Goal: Information Seeking & Learning: Get advice/opinions

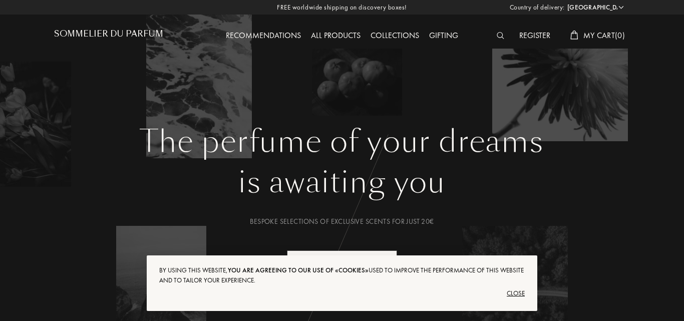
select select "PT"
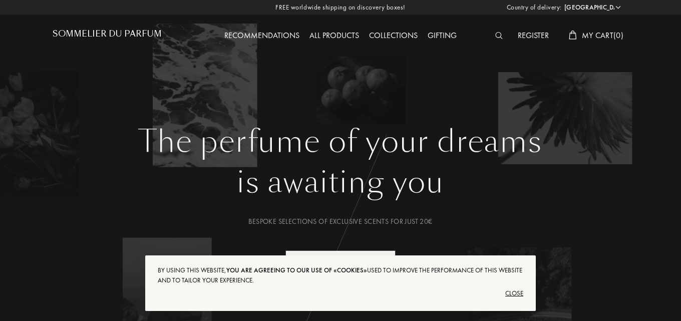
click at [515, 295] on div "Close" at bounding box center [340, 293] width 365 height 16
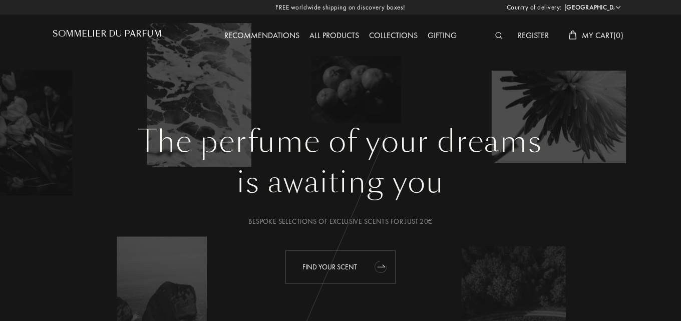
click at [365, 270] on div "Find your scent" at bounding box center [340, 267] width 110 height 34
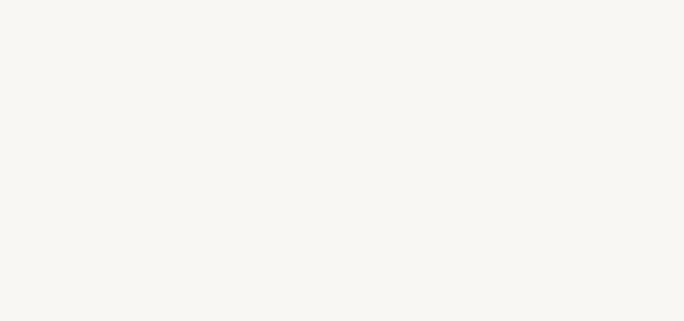
click at [398, 172] on div "n" at bounding box center [403, 181] width 15 height 38
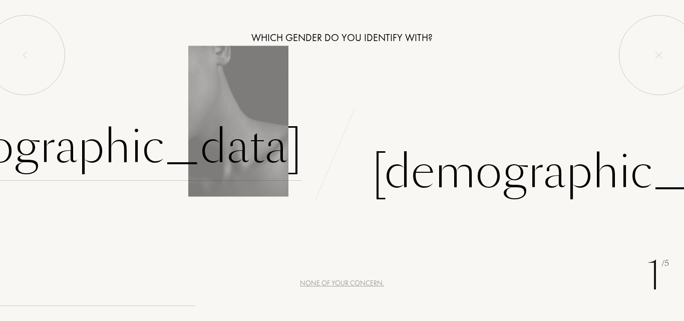
click at [274, 151] on div "Female" at bounding box center [93, 147] width 418 height 68
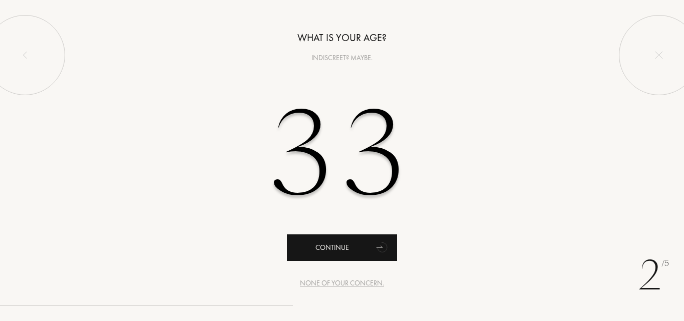
type input "33"
click at [354, 254] on div "Continue" at bounding box center [342, 247] width 110 height 27
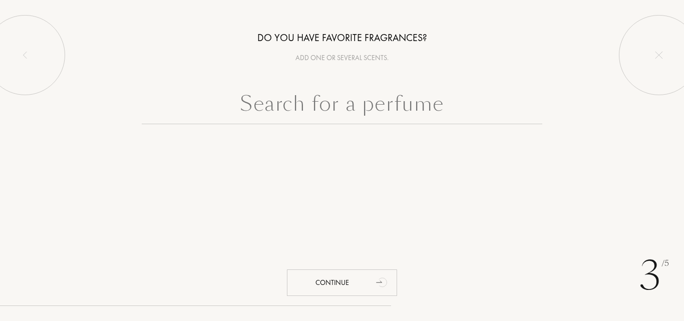
click at [354, 110] on input "text" at bounding box center [342, 106] width 400 height 36
type input "+"
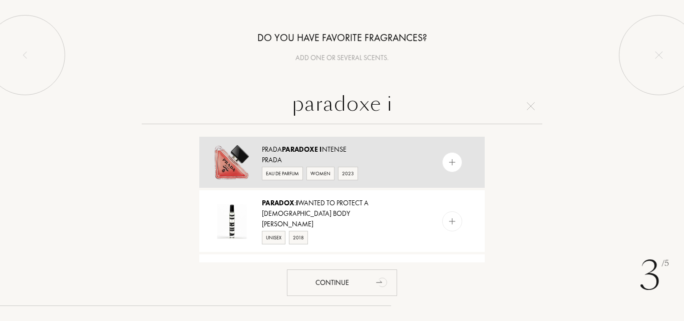
type input "paradoxe i"
click at [444, 166] on div at bounding box center [452, 162] width 20 height 20
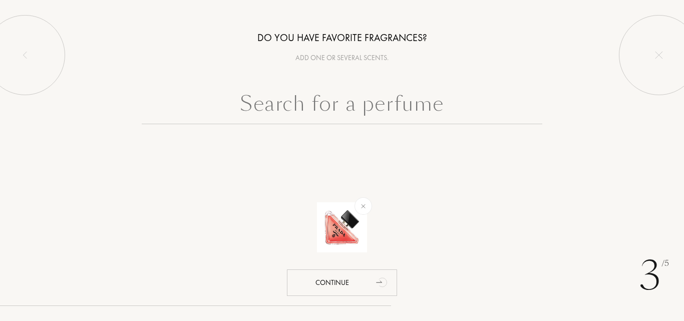
click at [414, 103] on input "text" at bounding box center [342, 106] width 400 height 36
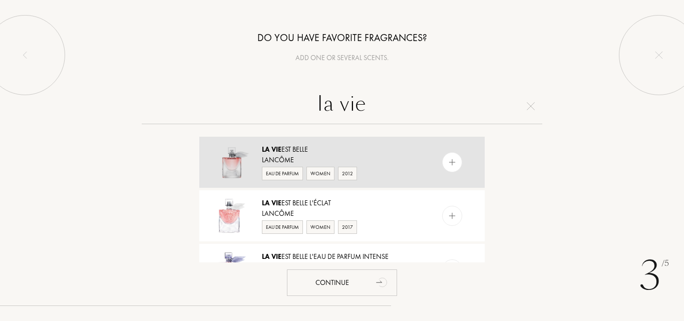
type input "la vie"
click at [453, 159] on img at bounding box center [452, 163] width 10 height 10
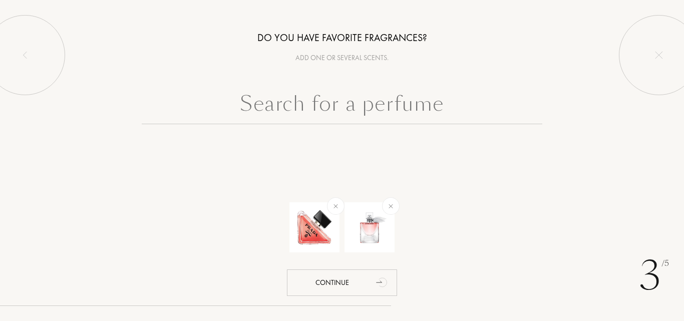
click at [409, 116] on input "text" at bounding box center [342, 106] width 400 height 36
drag, startPoint x: 356, startPoint y: 101, endPoint x: 464, endPoint y: 146, distance: 116.7
click at [356, 101] on input "text" at bounding box center [342, 106] width 400 height 36
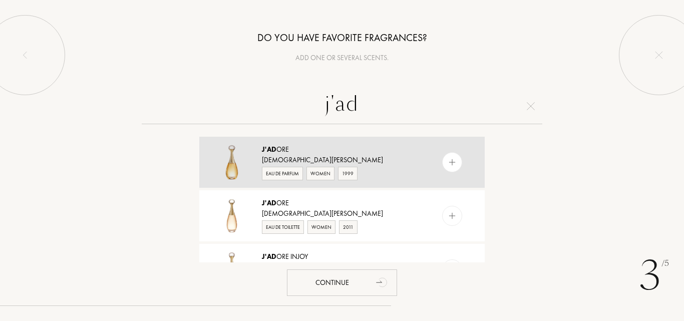
type input "j'ad"
click at [447, 158] on img at bounding box center [452, 163] width 10 height 10
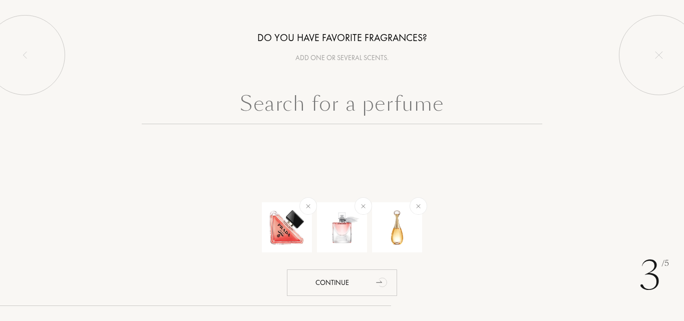
click at [377, 103] on input "text" at bounding box center [342, 106] width 400 height 36
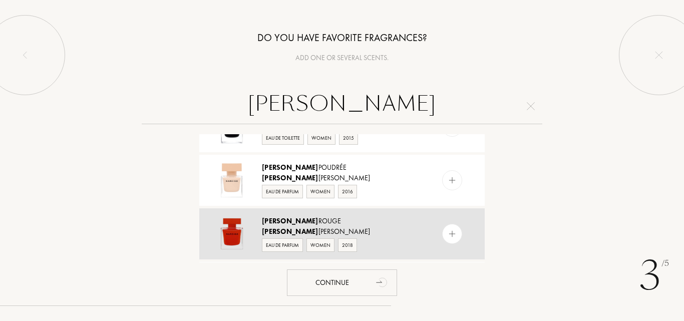
scroll to position [256, 0]
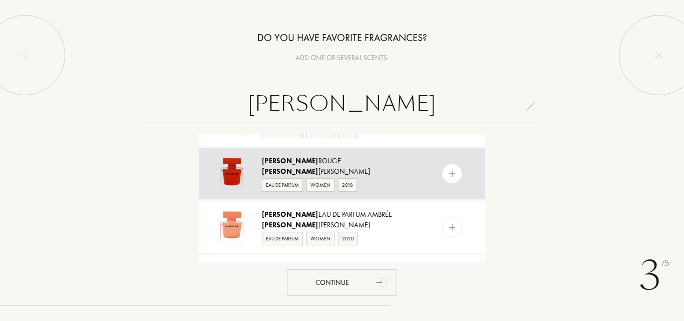
type input "narciso"
click at [452, 176] on img at bounding box center [452, 174] width 10 height 10
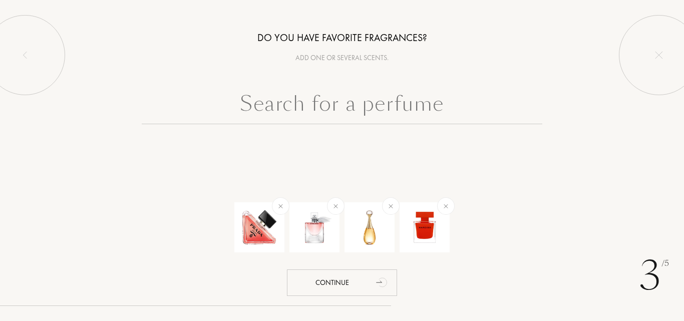
scroll to position [0, 0]
click at [352, 106] on input "text" at bounding box center [342, 106] width 400 height 36
click at [413, 108] on input "text" at bounding box center [342, 106] width 400 height 36
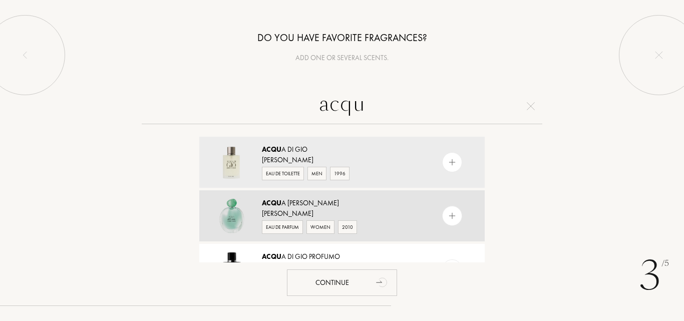
type input "acqu"
click at [452, 220] on img at bounding box center [452, 216] width 10 height 10
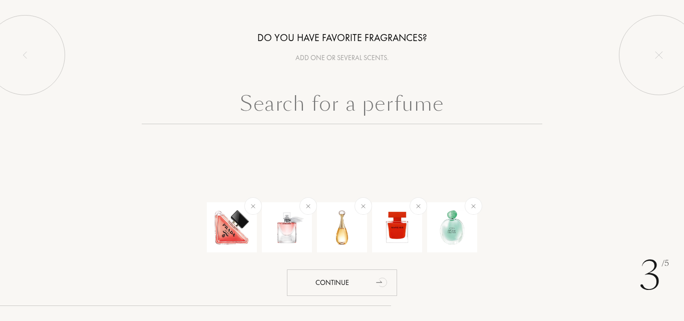
click at [337, 93] on input "text" at bounding box center [342, 106] width 400 height 36
drag, startPoint x: 430, startPoint y: 291, endPoint x: 409, endPoint y: 293, distance: 21.7
click at [430, 291] on div "3 /5 Do you have favorite fragrances? Add one or several scents. Continue" at bounding box center [342, 160] width 684 height 321
click at [374, 100] on input "text" at bounding box center [342, 106] width 400 height 36
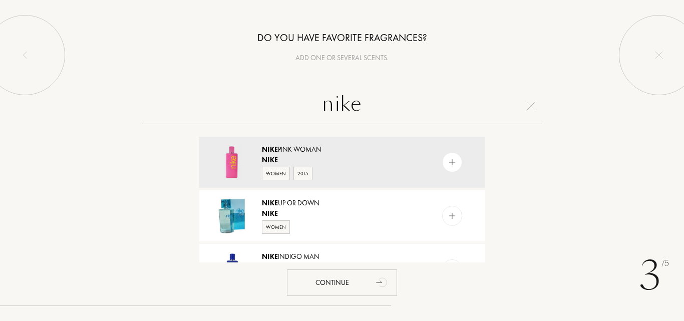
type input "nike"
drag, startPoint x: 489, startPoint y: 142, endPoint x: 489, endPoint y: 150, distance: 7.5
click at [489, 150] on div "Nike Pink Woman Nike Women 2015 Nike Up or Down Nike Women Nike Indigo Man Nike…" at bounding box center [342, 198] width 300 height 128
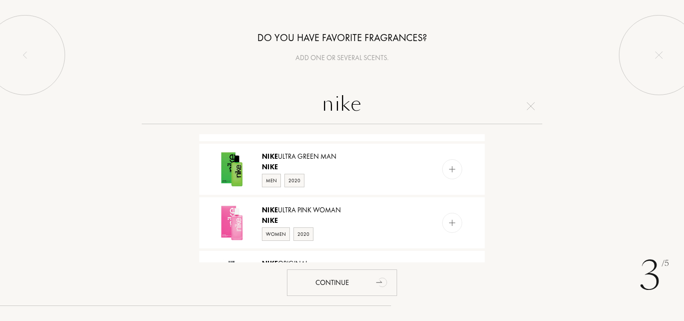
scroll to position [331, 0]
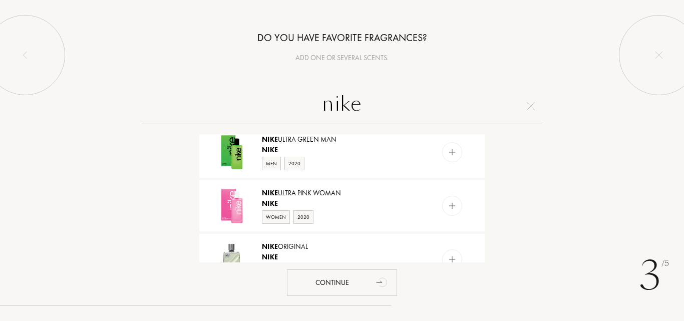
click at [450, 203] on img at bounding box center [452, 206] width 10 height 10
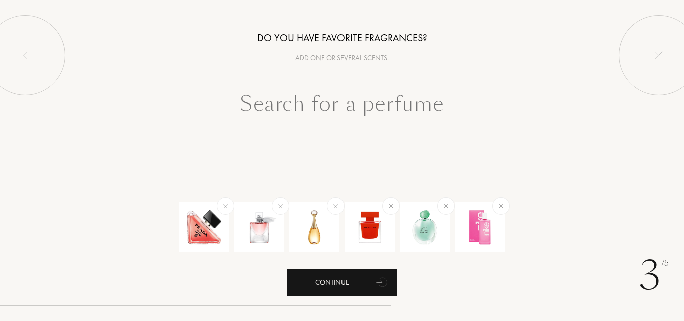
click at [349, 284] on div "Continue" at bounding box center [342, 282] width 110 height 27
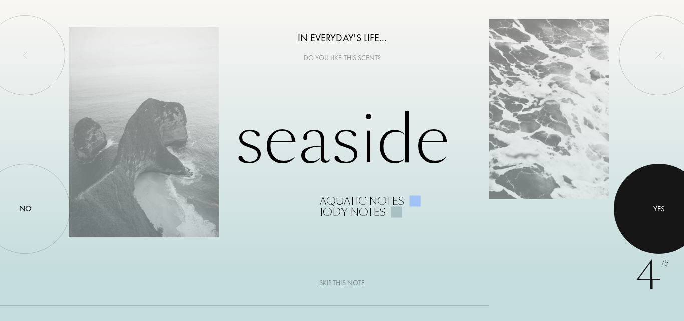
click at [653, 193] on div at bounding box center [659, 209] width 90 height 90
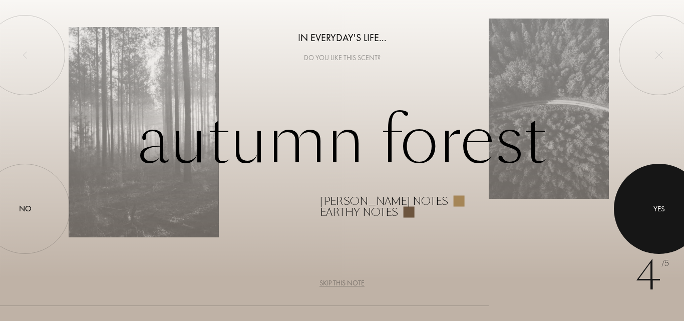
click at [653, 193] on div at bounding box center [659, 209] width 90 height 90
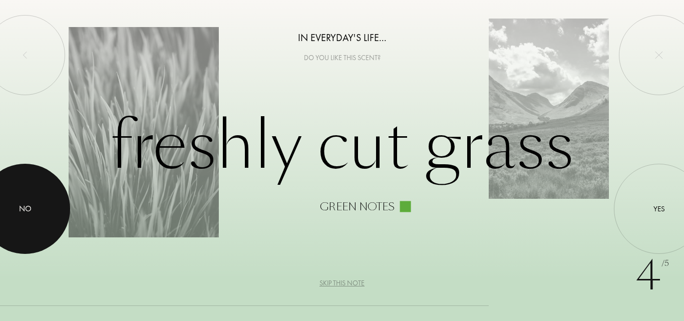
click at [11, 202] on div at bounding box center [25, 209] width 90 height 90
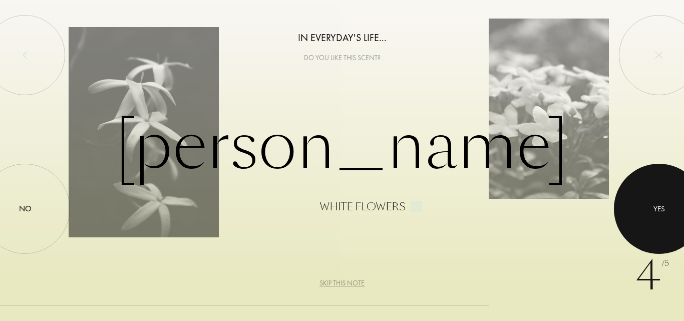
click at [640, 196] on div at bounding box center [659, 209] width 90 height 90
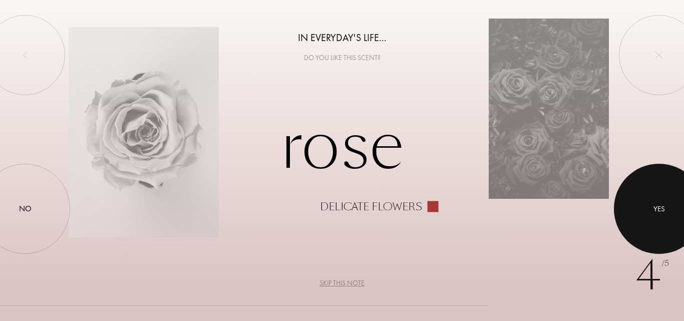
click at [640, 196] on div at bounding box center [659, 209] width 90 height 90
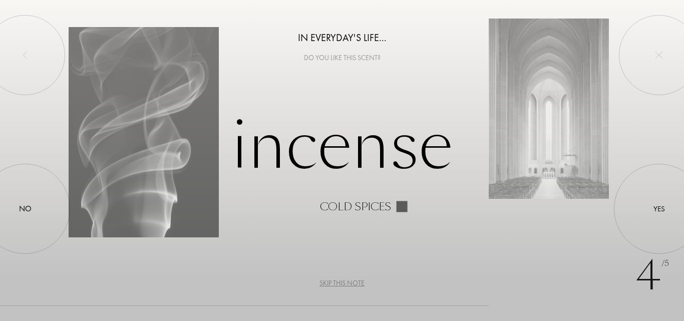
click at [342, 285] on div "Skip this note" at bounding box center [341, 283] width 45 height 11
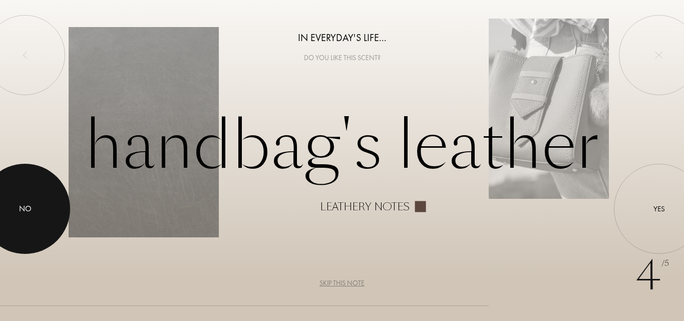
click at [60, 205] on div at bounding box center [25, 209] width 90 height 90
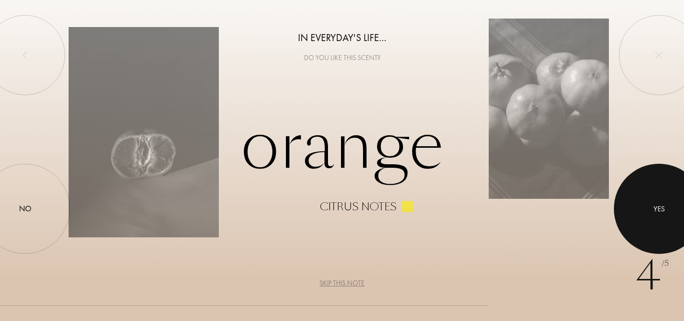
click at [651, 209] on div at bounding box center [659, 209] width 90 height 90
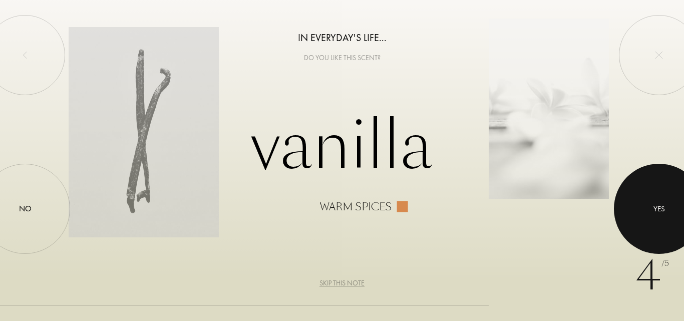
click at [651, 209] on div at bounding box center [659, 209] width 90 height 90
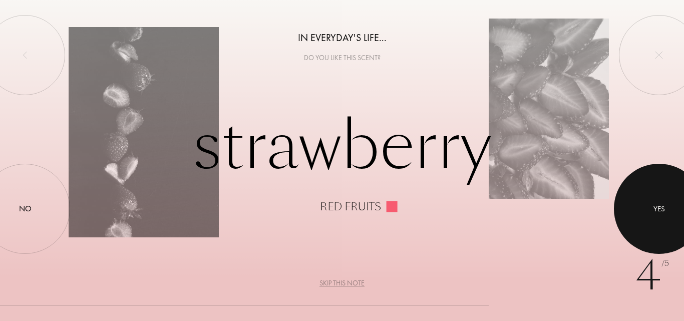
click at [651, 209] on div at bounding box center [659, 209] width 90 height 90
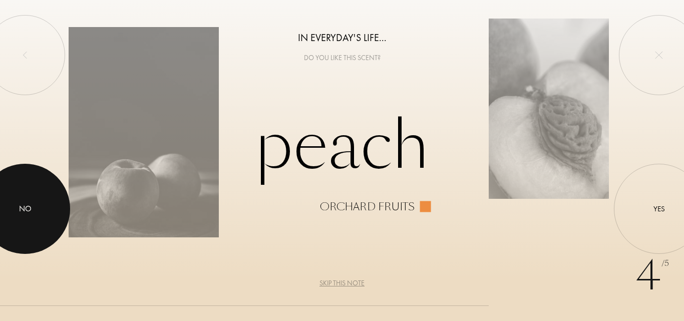
click at [16, 215] on div at bounding box center [25, 209] width 90 height 90
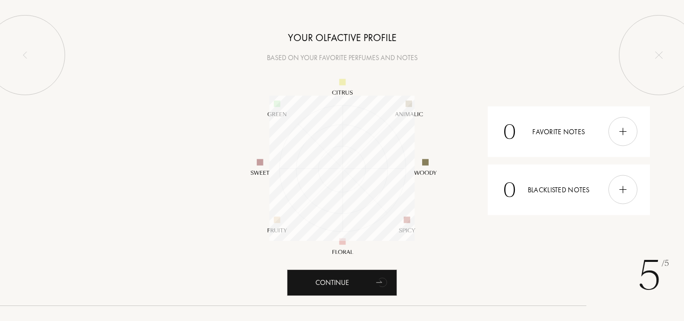
scroll to position [145, 145]
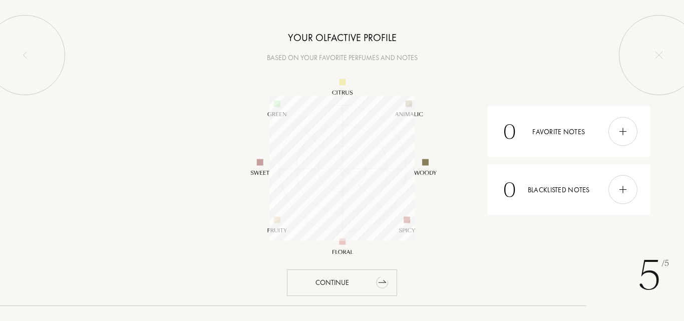
click at [358, 285] on div "Continue" at bounding box center [342, 282] width 110 height 27
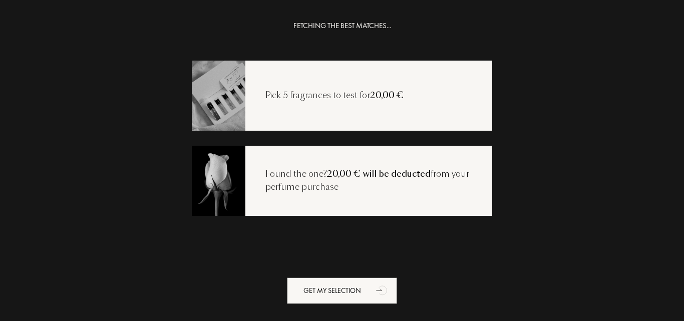
scroll to position [20, 0]
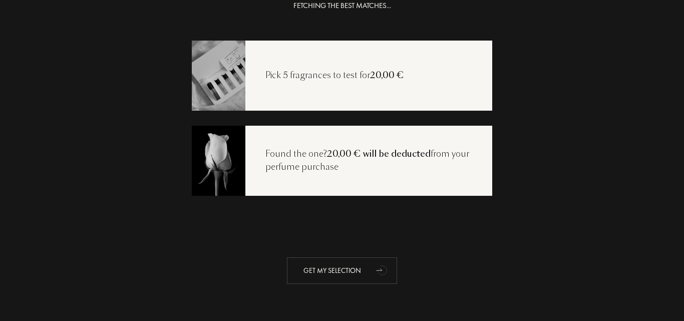
click at [367, 272] on div "Get my selection" at bounding box center [342, 270] width 110 height 27
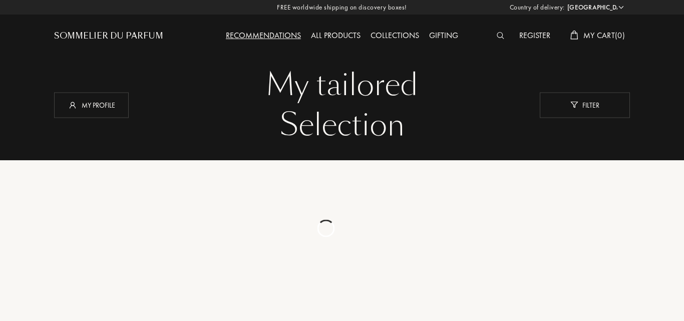
select select "PT"
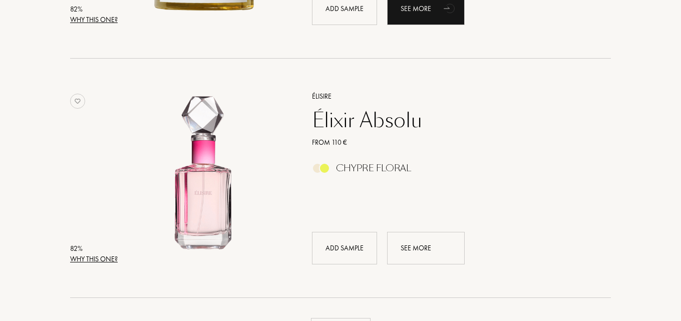
scroll to position [2402, 0]
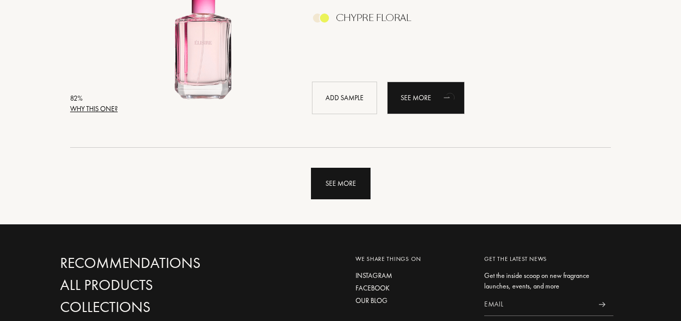
click at [357, 194] on div "See more" at bounding box center [341, 184] width 60 height 32
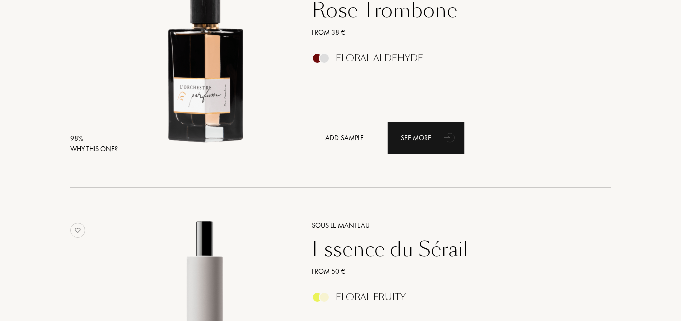
scroll to position [0, 0]
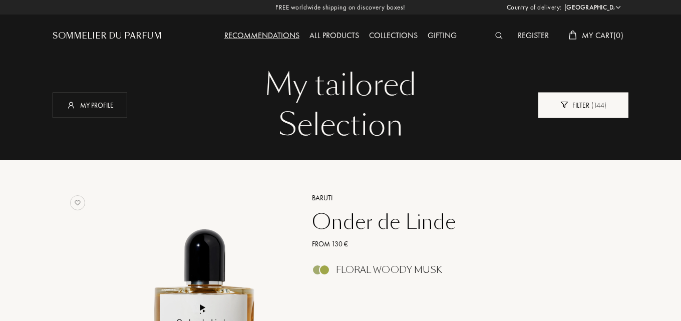
click at [612, 107] on div "Filter ( 144 )" at bounding box center [583, 105] width 90 height 26
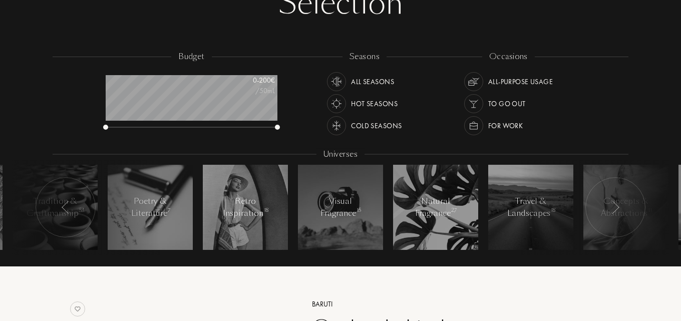
scroll to position [150, 0]
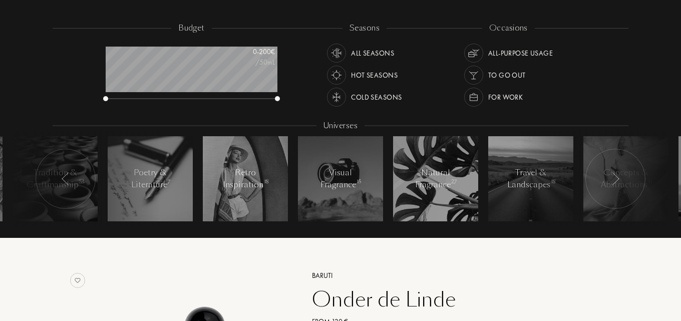
click at [608, 183] on div at bounding box center [615, 179] width 60 height 60
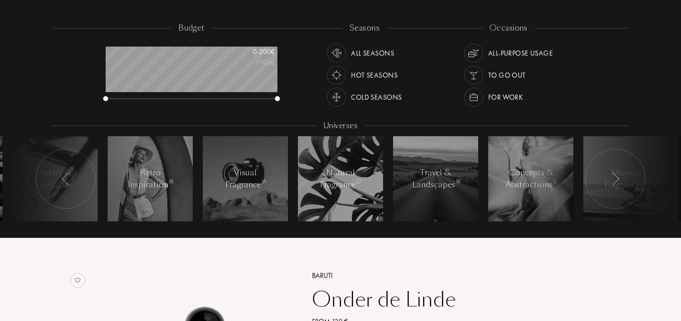
click at [608, 183] on div at bounding box center [615, 179] width 60 height 60
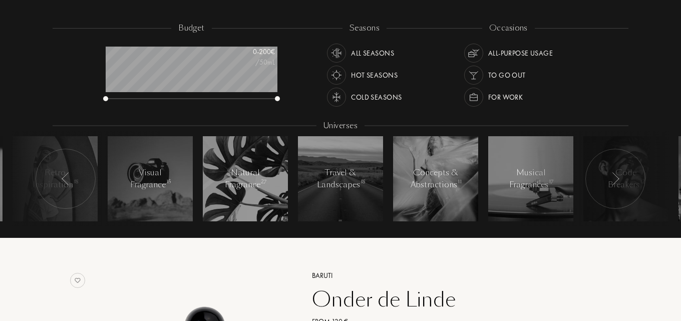
click at [608, 183] on div at bounding box center [615, 179] width 60 height 60
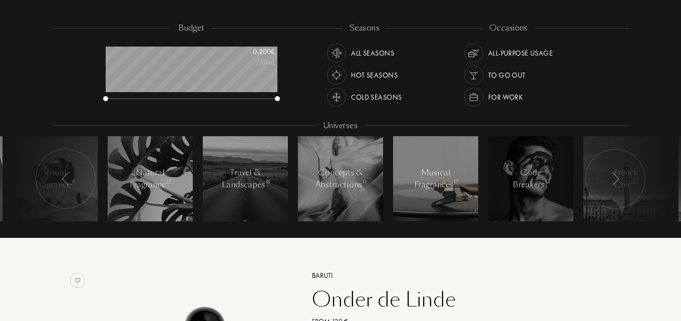
click at [439, 177] on div "Musical Fragrances 17" at bounding box center [436, 179] width 44 height 24
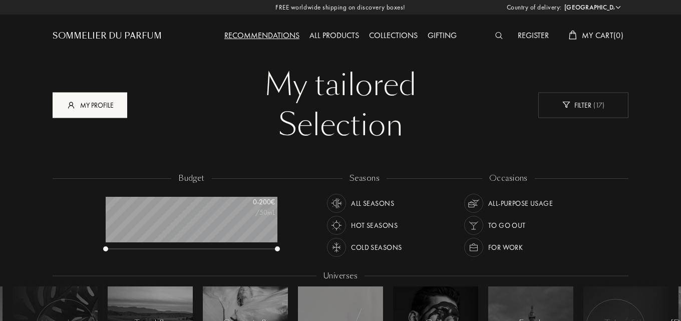
click at [96, 110] on div "My profile" at bounding box center [90, 105] width 75 height 26
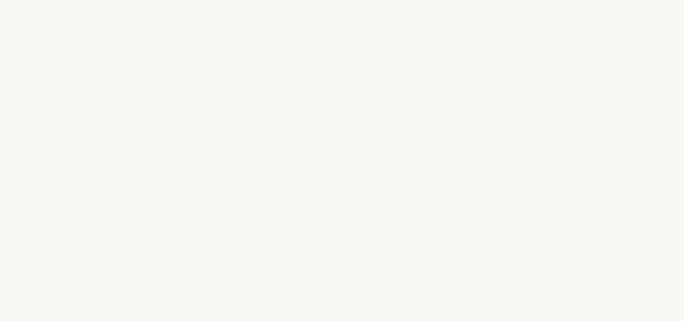
select select "PT"
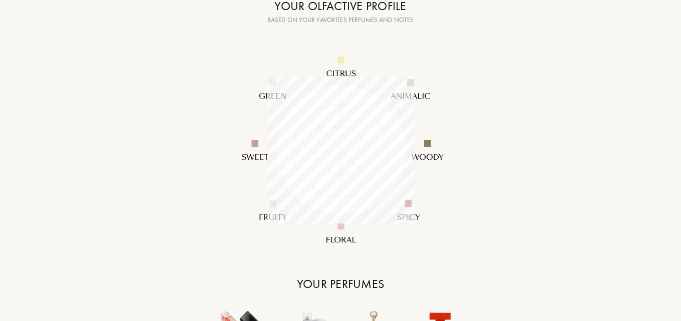
scroll to position [150, 0]
